Goal: Information Seeking & Learning: Learn about a topic

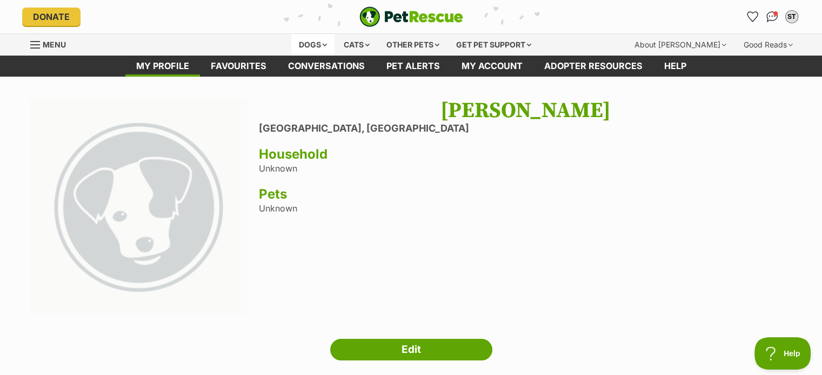
click at [306, 43] on div "Dogs" at bounding box center [312, 45] width 43 height 22
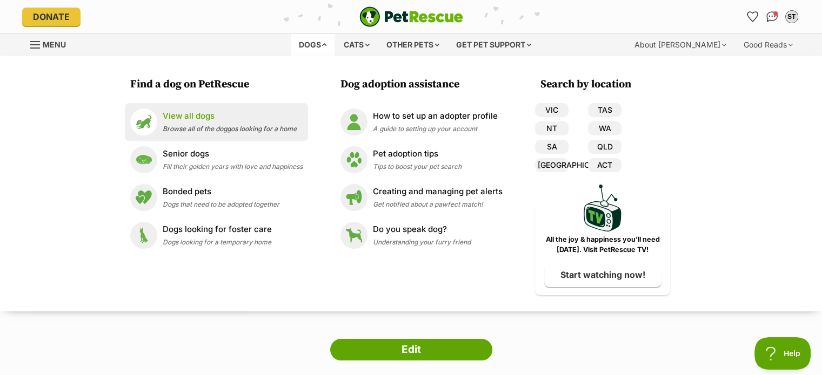
click at [188, 124] on div "View all dogs Browse all of the doggos looking for a home" at bounding box center [230, 121] width 134 height 23
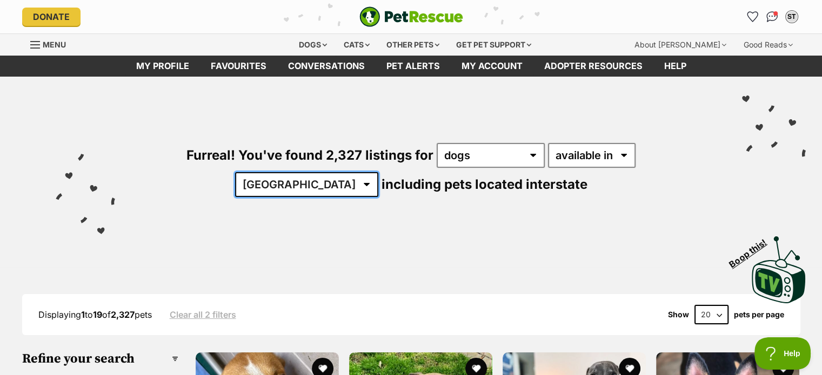
click at [378, 172] on select "[GEOGRAPHIC_DATA] [GEOGRAPHIC_DATA] [GEOGRAPHIC_DATA] [GEOGRAPHIC_DATA] [GEOGRA…" at bounding box center [306, 184] width 143 height 25
select select "VIC"
click at [378, 172] on select "Australia ACT NSW NT QLD SA TAS VIC WA" at bounding box center [306, 184] width 143 height 25
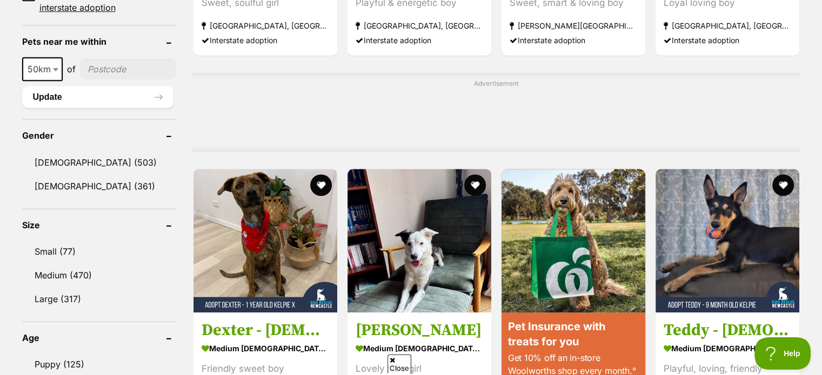
scroll to position [828, 0]
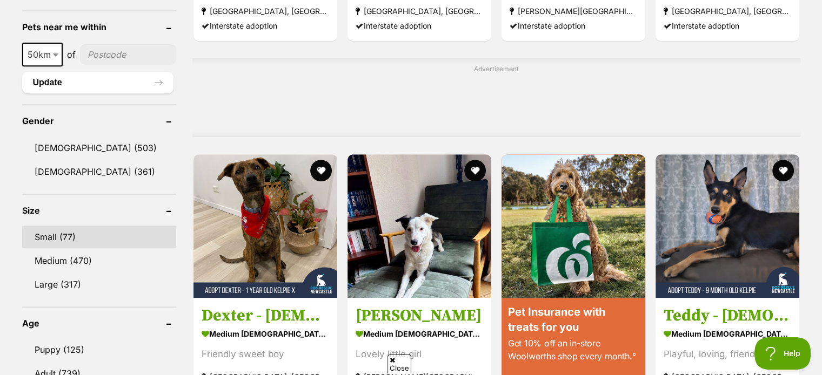
click at [68, 235] on link "Small (77)" at bounding box center [99, 237] width 154 height 23
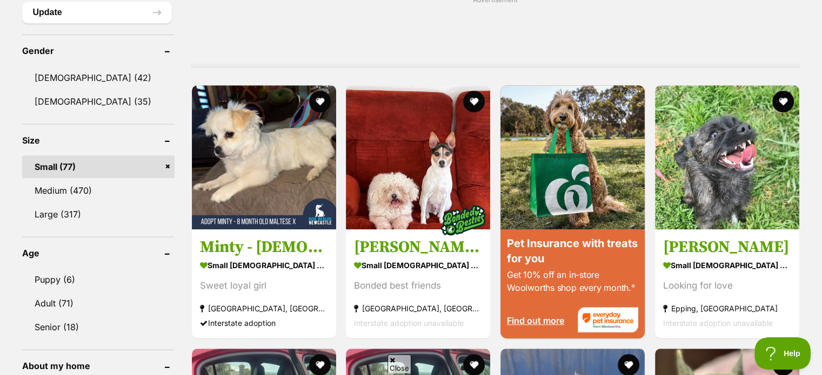
scroll to position [907, 0]
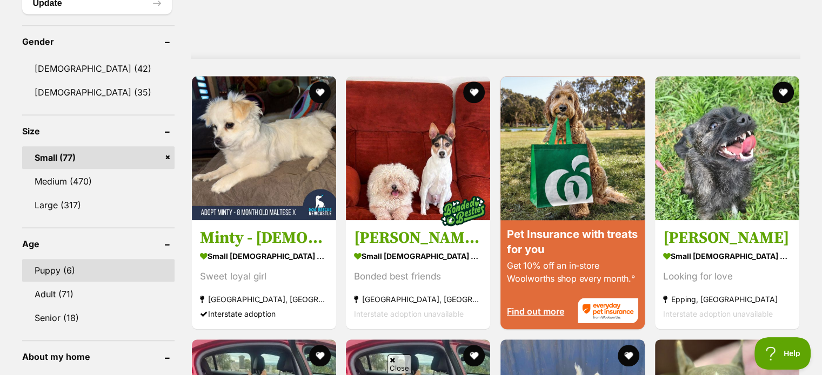
click at [40, 269] on link "Puppy (6)" at bounding box center [98, 270] width 152 height 23
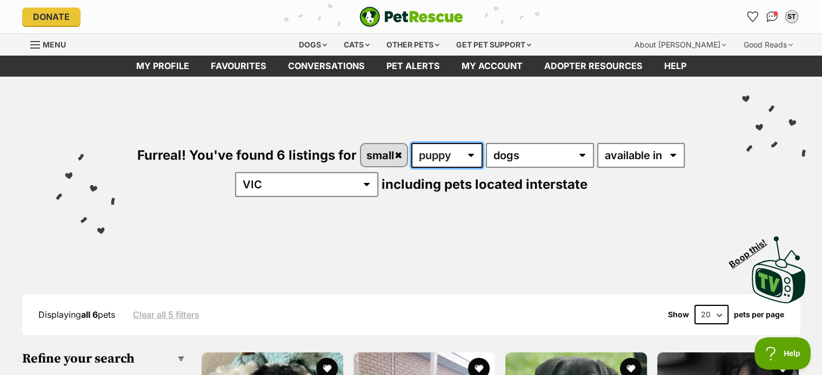
click at [471, 154] on select "any age puppy adult senior" at bounding box center [446, 155] width 71 height 25
select select "any"
click at [411, 143] on select "any age puppy adult senior" at bounding box center [446, 155] width 71 height 25
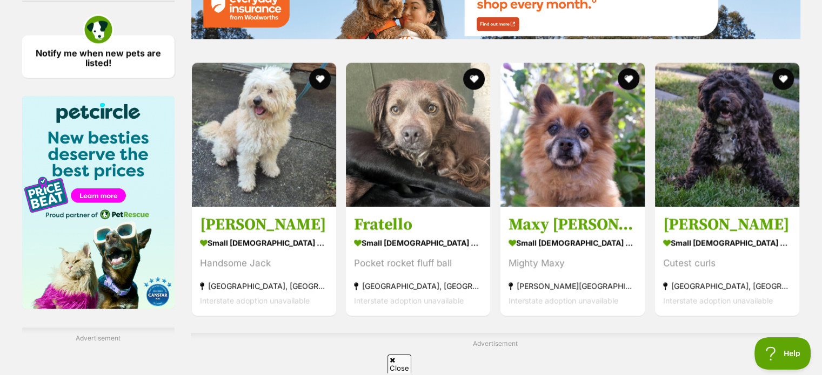
scroll to position [1584, 0]
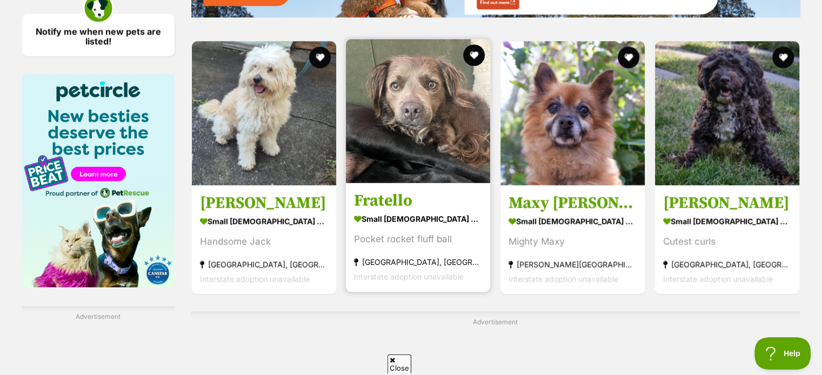
click at [404, 229] on section "small male Dog Pocket rocket fluff ball St Kilda West, VIC Interstate adoption …" at bounding box center [418, 247] width 128 height 73
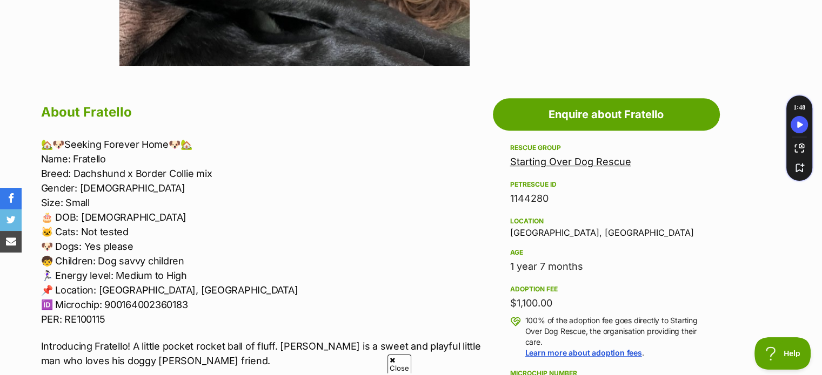
scroll to position [526, 0]
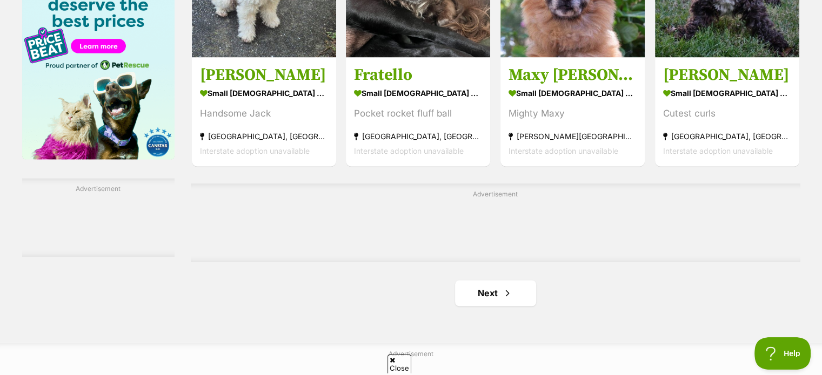
scroll to position [1721, 0]
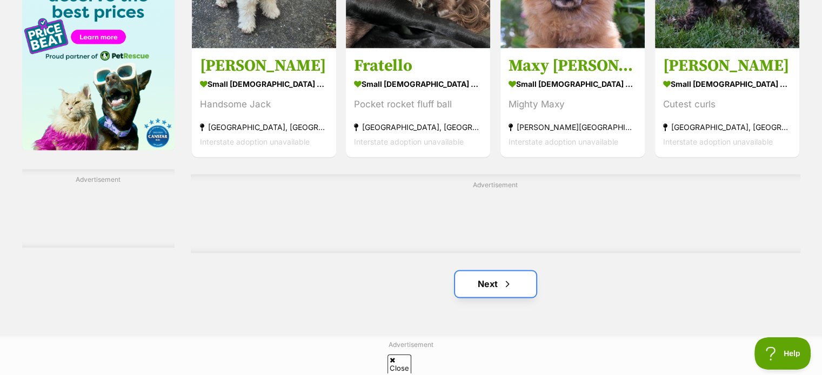
click at [488, 275] on link "Next" at bounding box center [495, 284] width 81 height 26
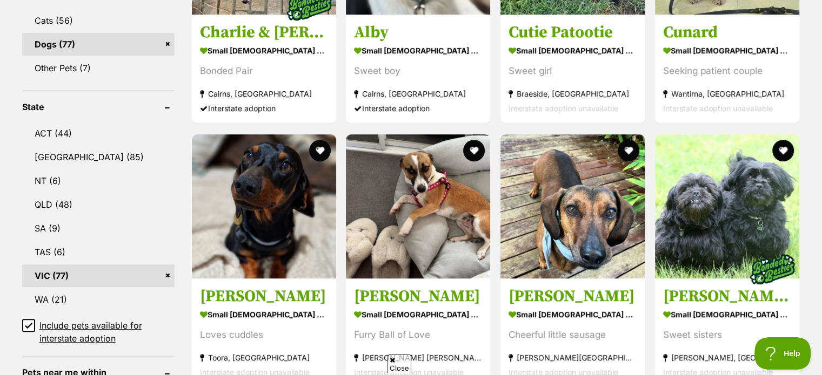
scroll to position [526, 0]
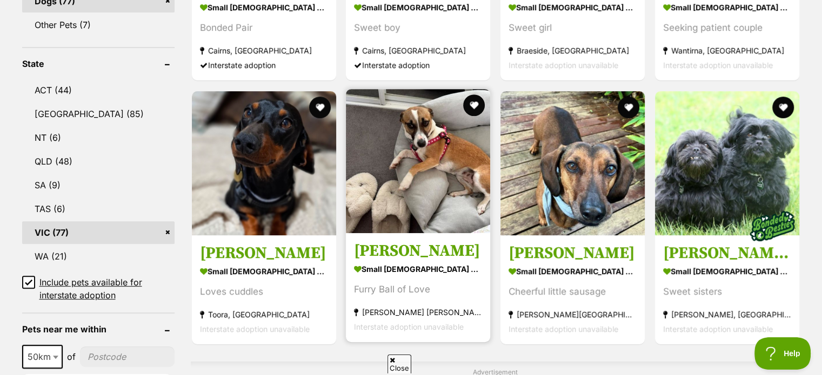
click at [407, 241] on h3 "Lillie Uffelman" at bounding box center [418, 251] width 128 height 21
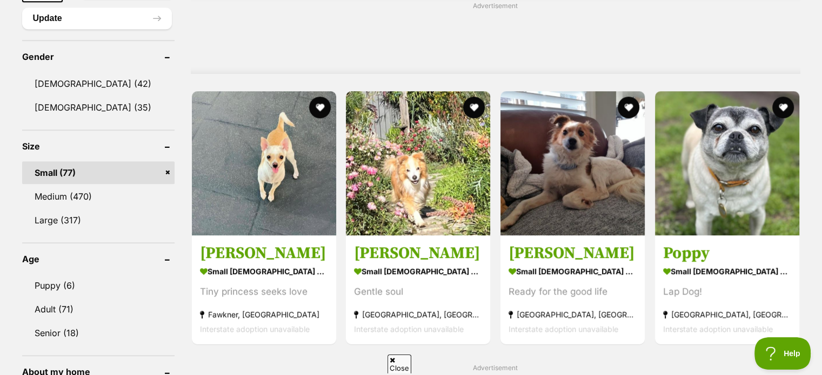
scroll to position [901, 0]
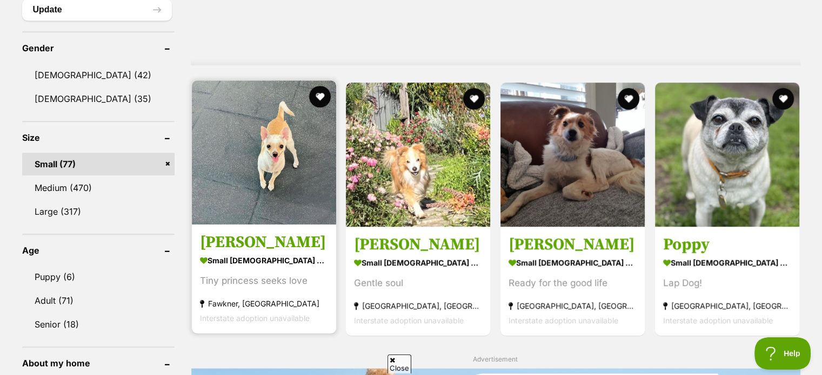
click at [220, 264] on strong "small [DEMOGRAPHIC_DATA] Dog" at bounding box center [264, 261] width 128 height 16
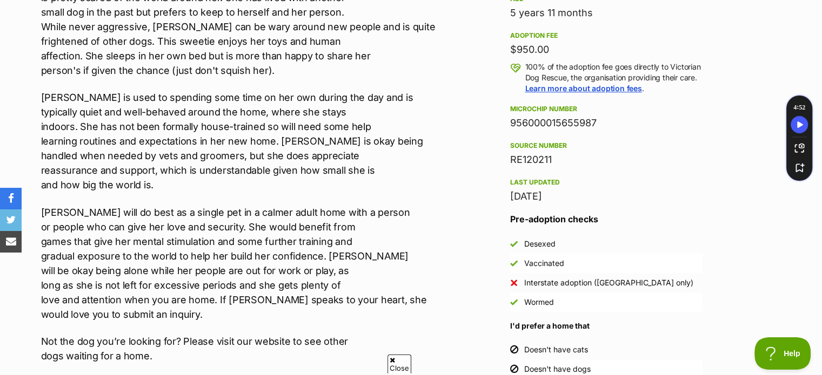
scroll to position [828, 0]
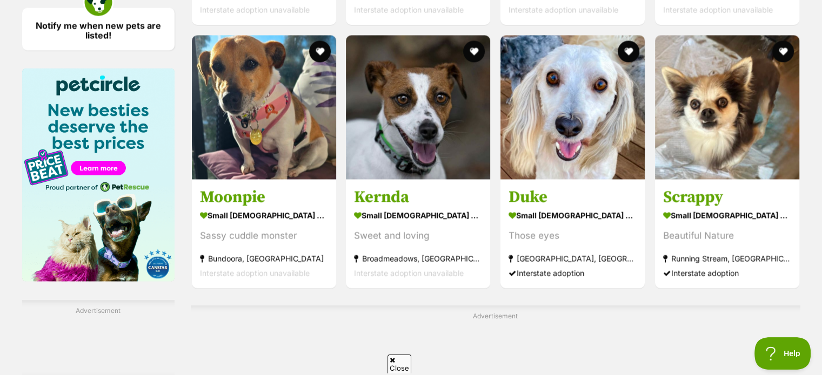
scroll to position [1609, 0]
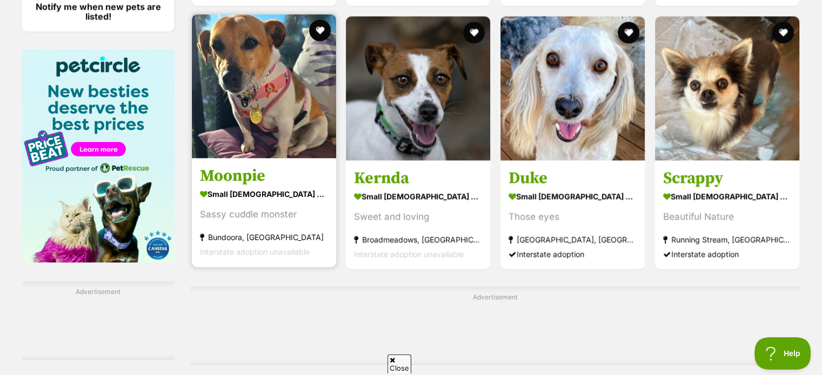
click at [239, 177] on h3 "Moonpie" at bounding box center [264, 176] width 128 height 21
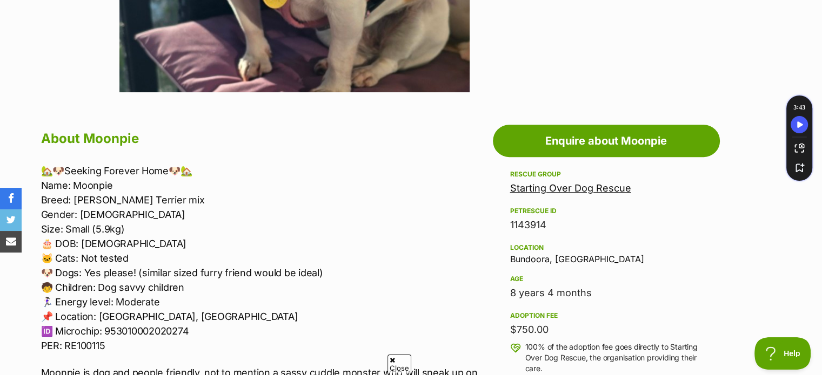
scroll to position [504, 0]
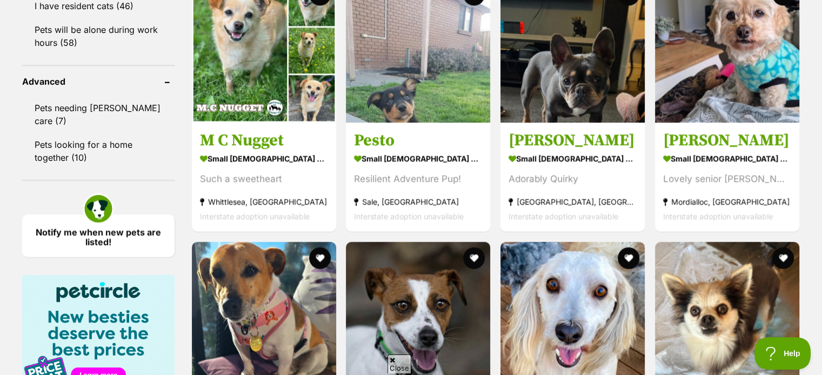
scroll to position [1393, 0]
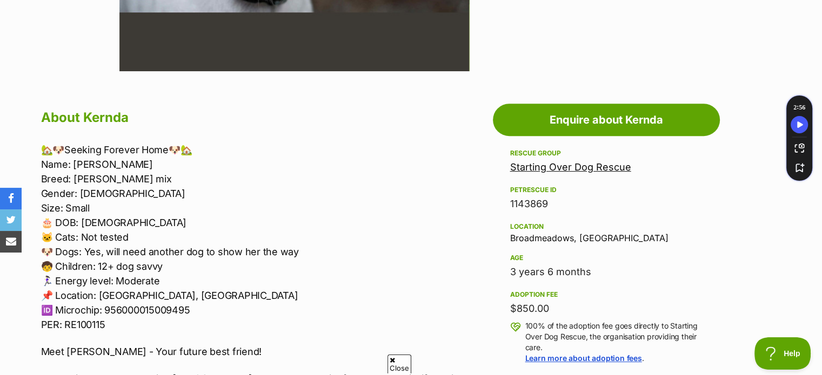
scroll to position [525, 0]
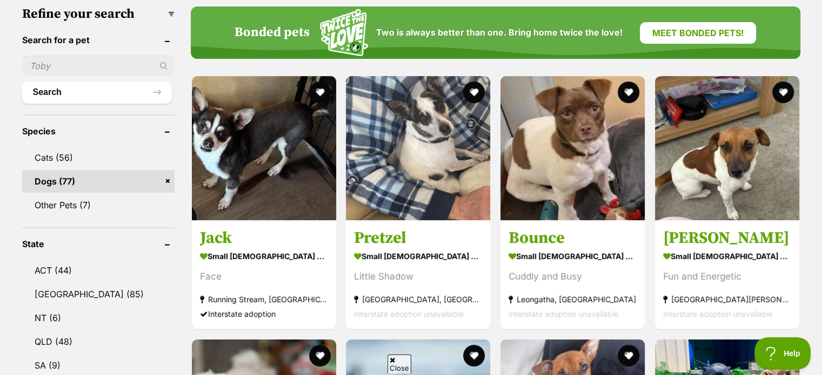
scroll to position [353, 0]
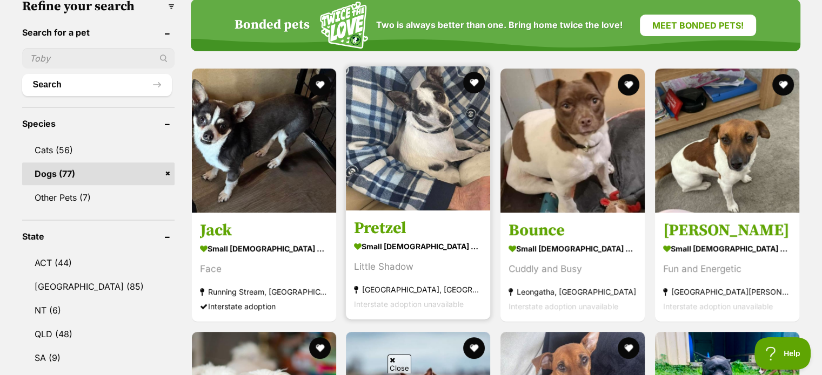
click at [389, 246] on strong "small [DEMOGRAPHIC_DATA] Dog" at bounding box center [418, 247] width 128 height 16
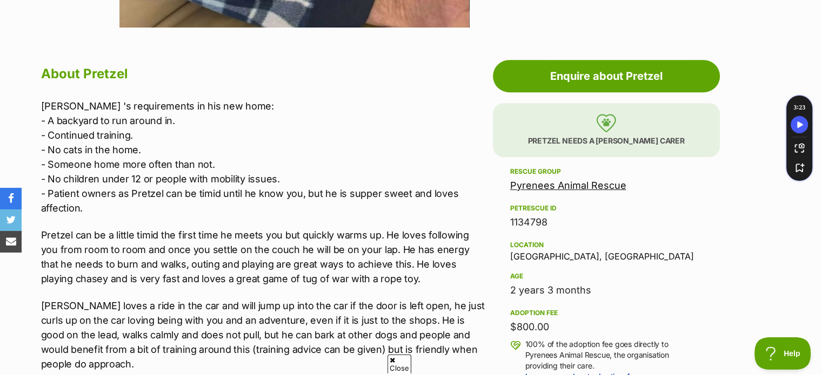
scroll to position [569, 0]
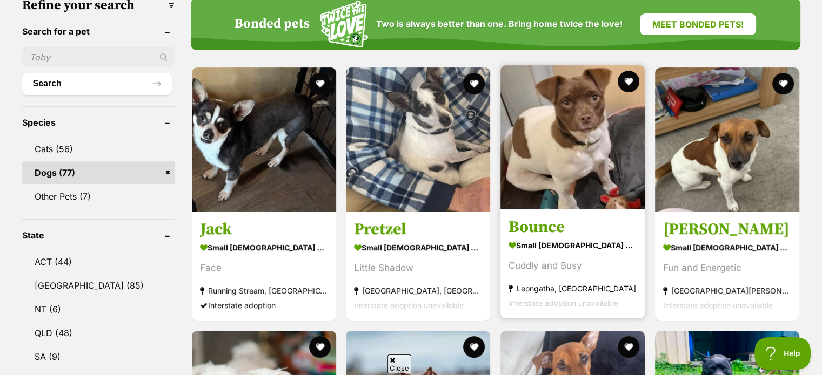
click at [564, 248] on strong "small [DEMOGRAPHIC_DATA] Dog" at bounding box center [572, 246] width 128 height 16
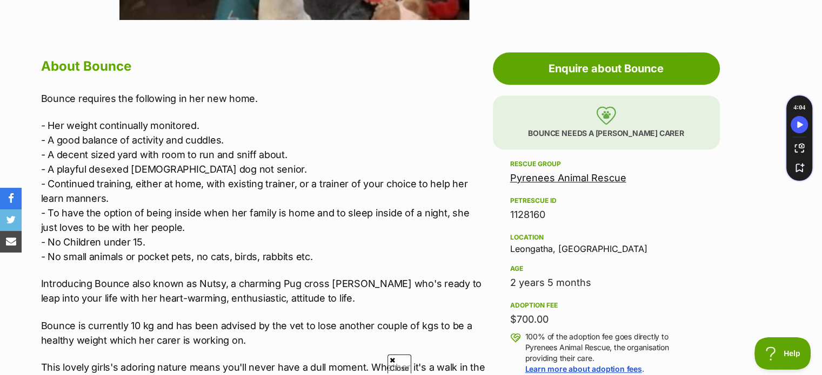
scroll to position [562, 0]
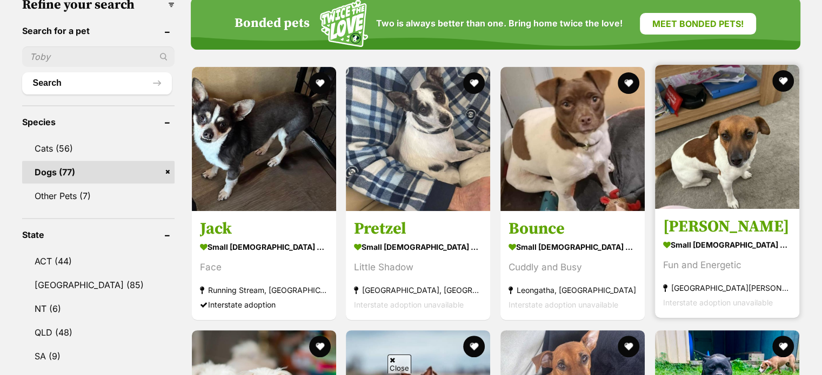
scroll to position [354, 0]
click at [682, 250] on section "small [DEMOGRAPHIC_DATA] Dog Fun and Energetic [GEOGRAPHIC_DATA][PERSON_NAME][G…" at bounding box center [727, 273] width 128 height 73
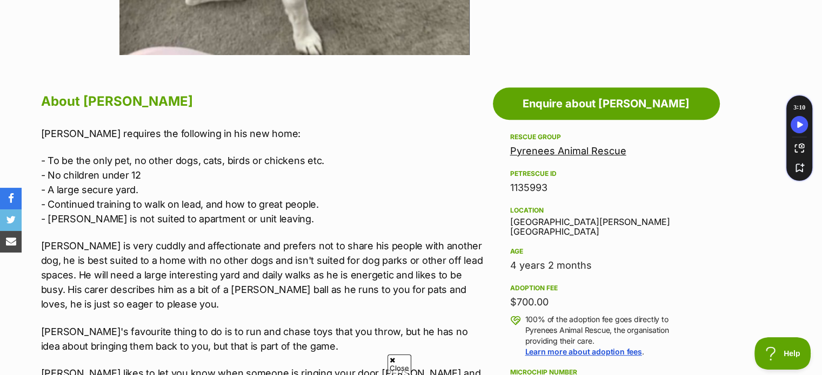
scroll to position [533, 0]
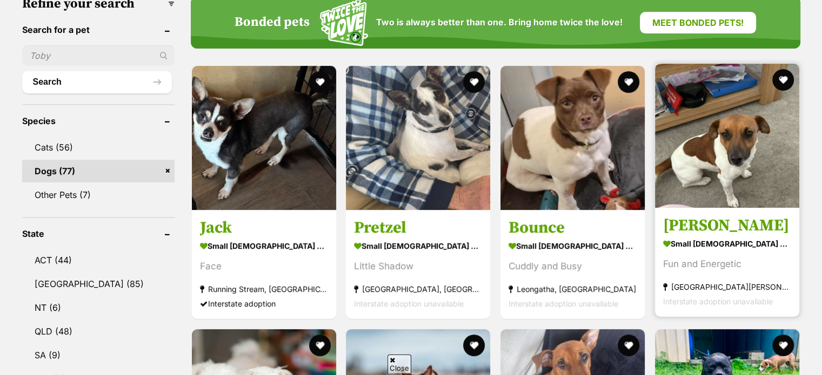
click at [700, 249] on section "small male Dog Fun and Energetic Carrum Downs, VIC Interstate adoption unavaila…" at bounding box center [727, 272] width 128 height 73
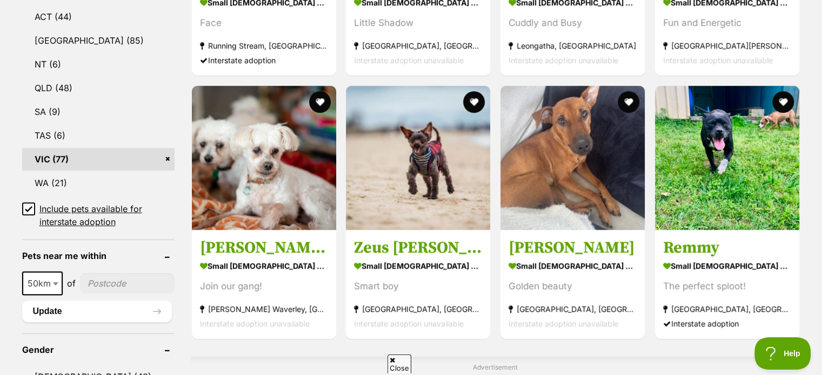
scroll to position [608, 0]
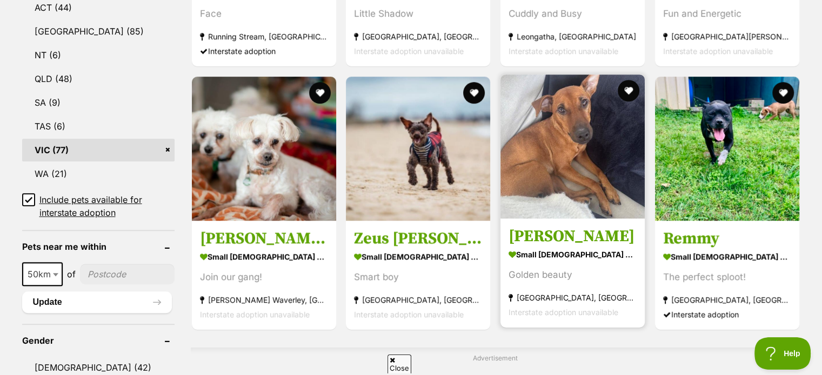
click at [550, 239] on h3 "[PERSON_NAME]" at bounding box center [572, 237] width 128 height 21
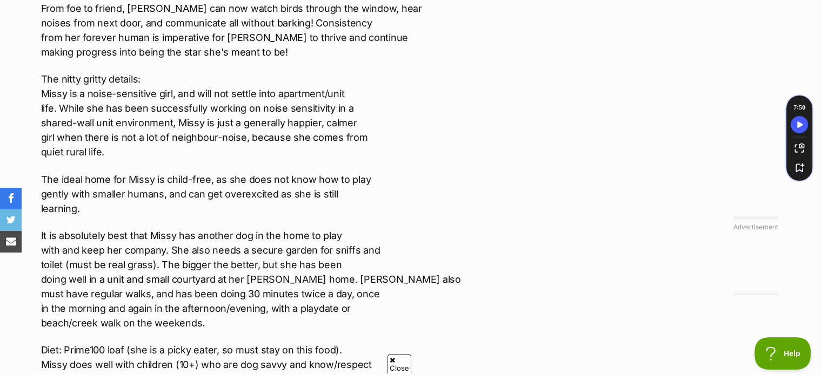
scroll to position [1671, 0]
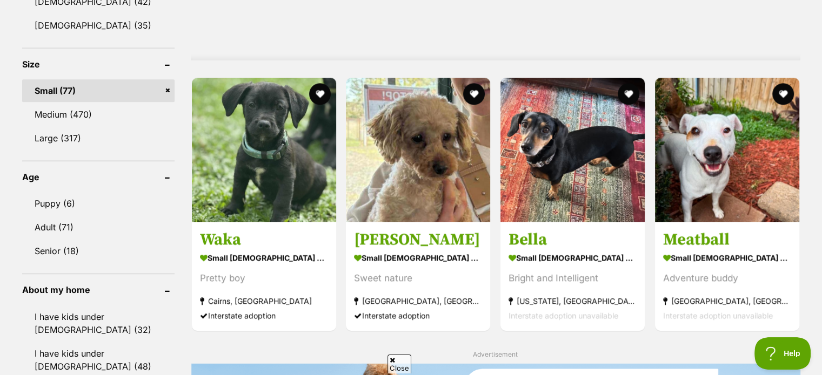
scroll to position [977, 0]
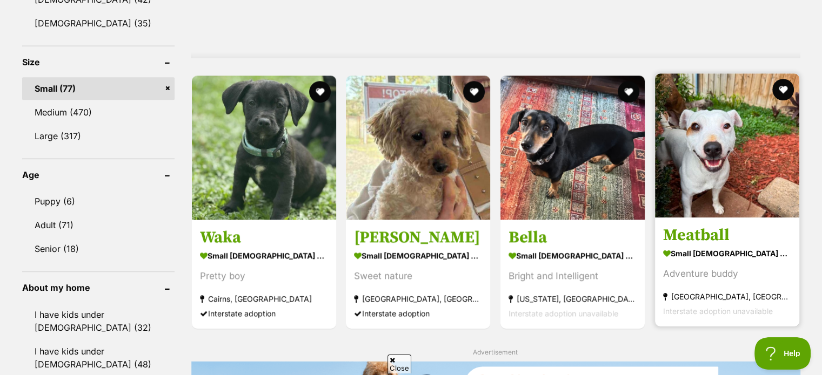
click at [702, 234] on h3 "Meatball" at bounding box center [727, 235] width 128 height 21
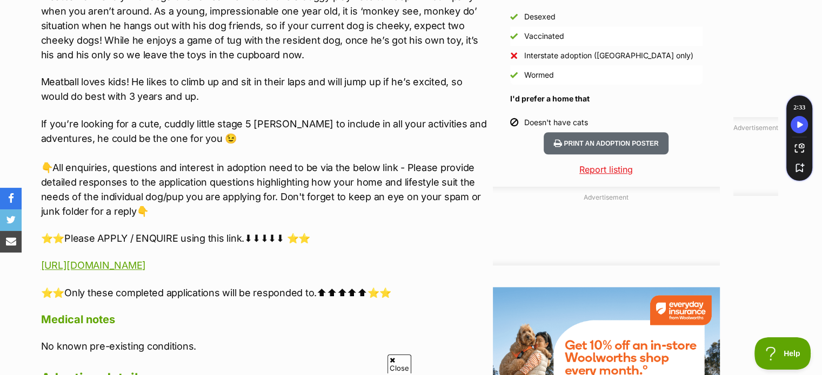
scroll to position [1023, 0]
